Goal: Information Seeking & Learning: Learn about a topic

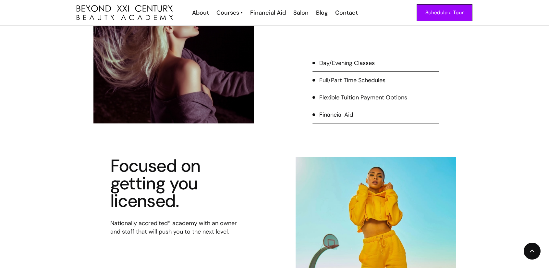
scroll to position [986, 0]
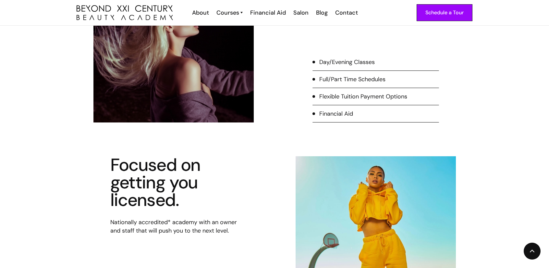
click at [381, 66] on li "Day/Evening Classes" at bounding box center [376, 64] width 127 height 13
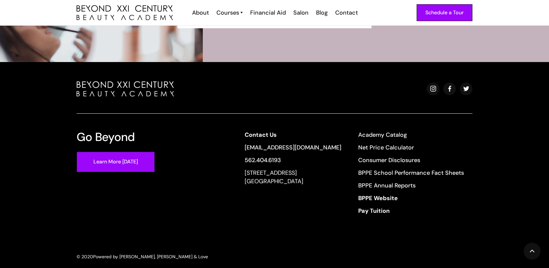
scroll to position [2398, 0]
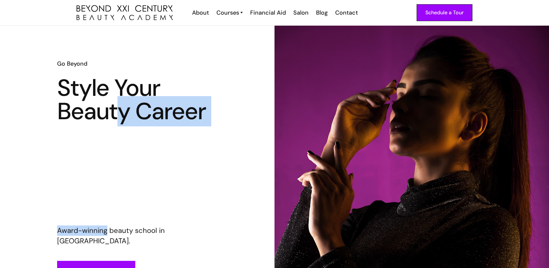
drag, startPoint x: 116, startPoint y: 141, endPoint x: 107, endPoint y: 185, distance: 44.9
click at [107, 185] on div "Go Beyond Style Your Beauty Career Award-winning beauty school in Los Angeles C…" at bounding box center [137, 170] width 160 height 222
click at [231, 13] on div "Courses" at bounding box center [227, 12] width 23 height 8
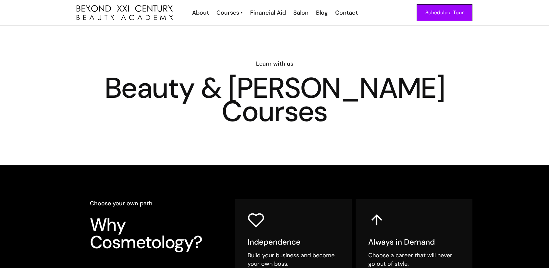
click at [231, 13] on div "Courses" at bounding box center [227, 12] width 23 height 8
click at [231, 43] on link "Esthetician" at bounding box center [251, 40] width 49 height 12
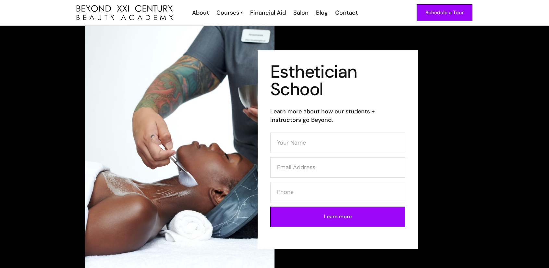
click at [422, 148] on div "Esthetician School Learn more about how our students + instructors go Beyond. L…" at bounding box center [370, 149] width 190 height 198
click at [154, 105] on img at bounding box center [180, 150] width 190 height 248
click at [264, 12] on div "Financial Aid" at bounding box center [268, 12] width 36 height 8
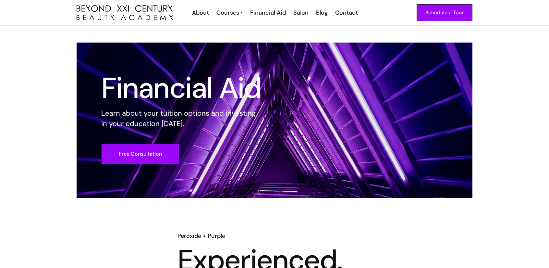
click at [469, 114] on div at bounding box center [275, 120] width 396 height 155
click at [199, 12] on div "About" at bounding box center [200, 12] width 17 height 8
